Goal: Information Seeking & Learning: Learn about a topic

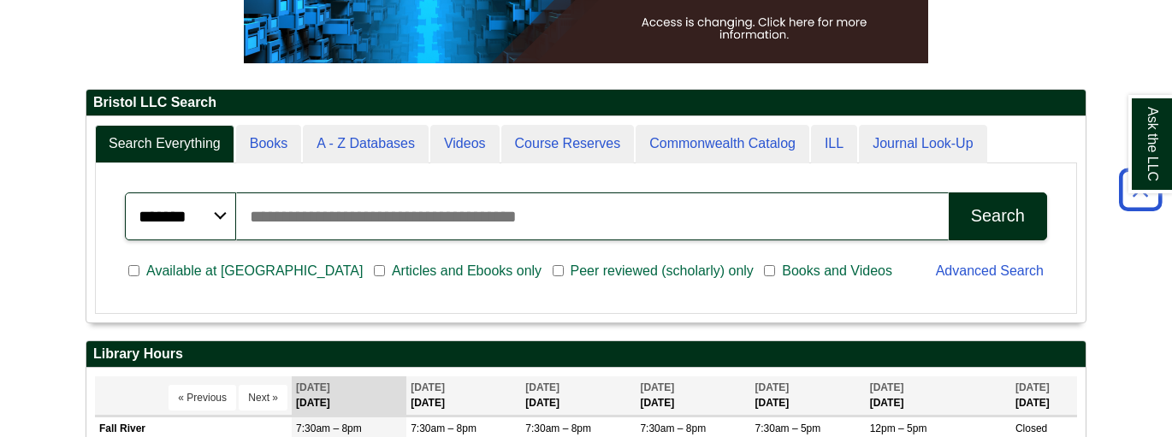
scroll to position [8, 8]
click at [946, 270] on link "Advanced Search" at bounding box center [990, 270] width 108 height 15
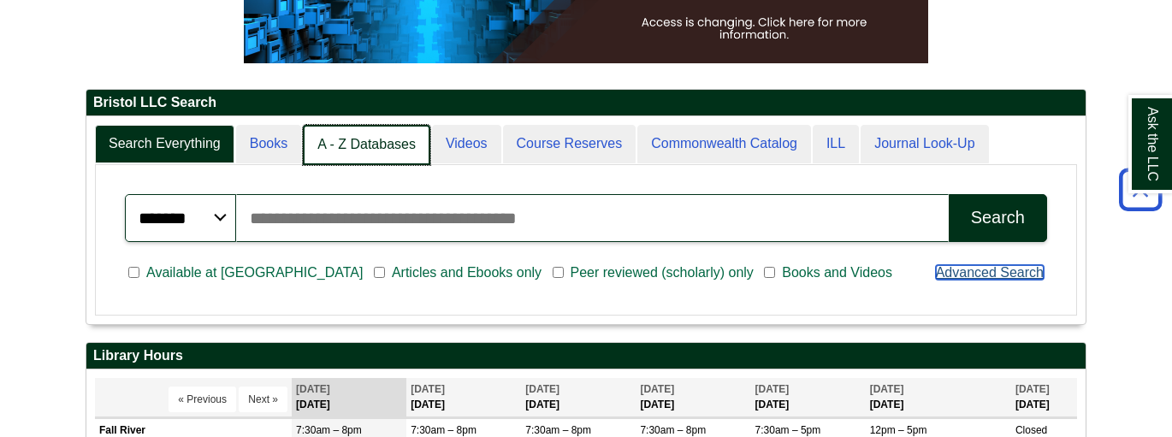
scroll to position [9, 8]
click at [364, 151] on link "A - Z Databases" at bounding box center [366, 145] width 127 height 40
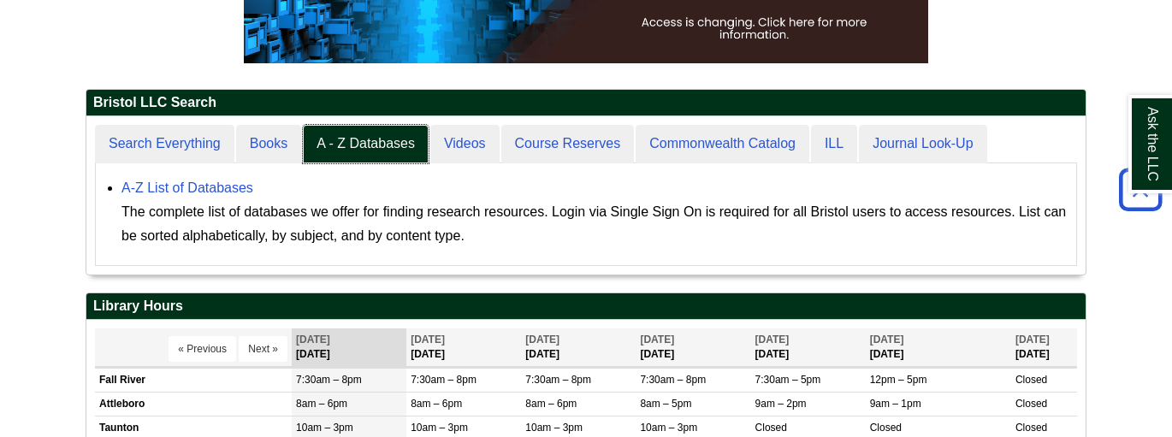
scroll to position [157, 999]
click at [214, 191] on link "A-Z List of Databases" at bounding box center [187, 187] width 132 height 15
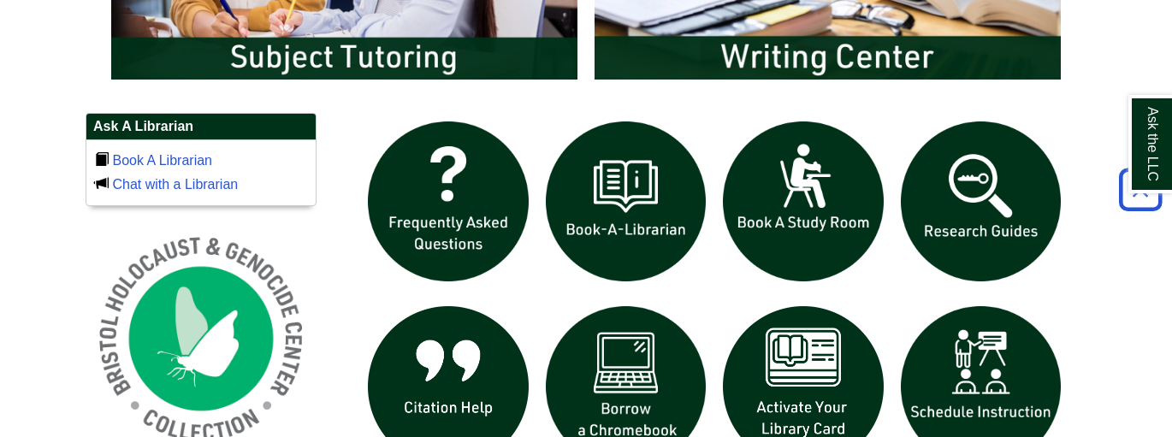
scroll to position [1129, 0]
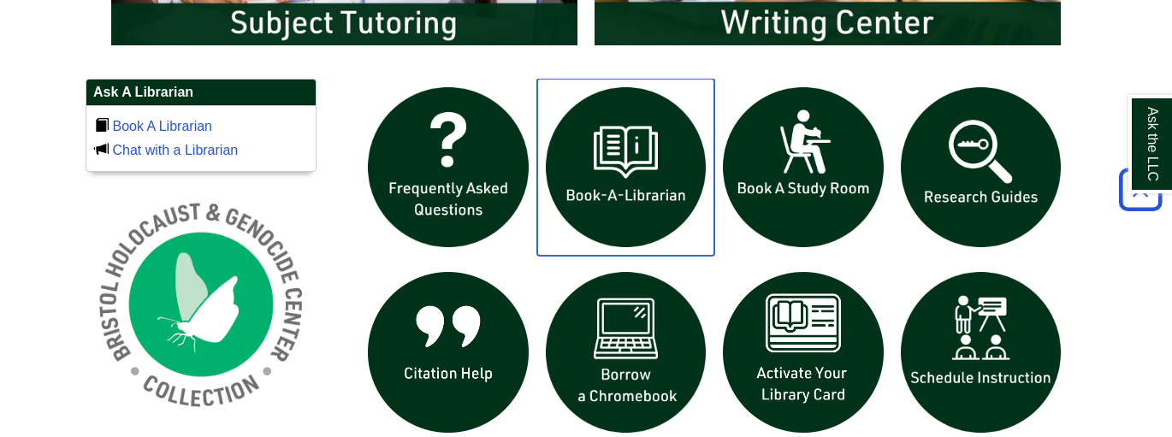
click at [604, 200] on img "slideshow" at bounding box center [626, 168] width 178 height 178
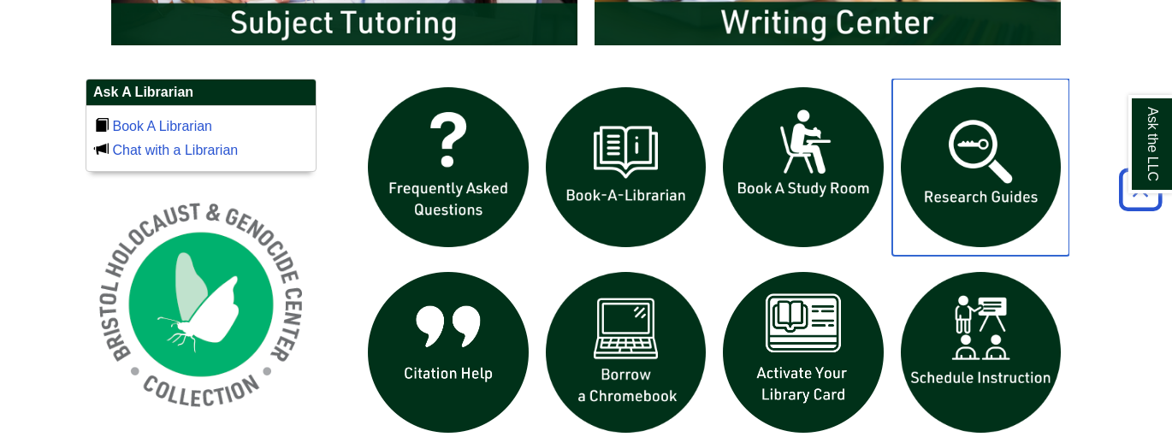
click at [948, 197] on img "slideshow" at bounding box center [981, 168] width 178 height 178
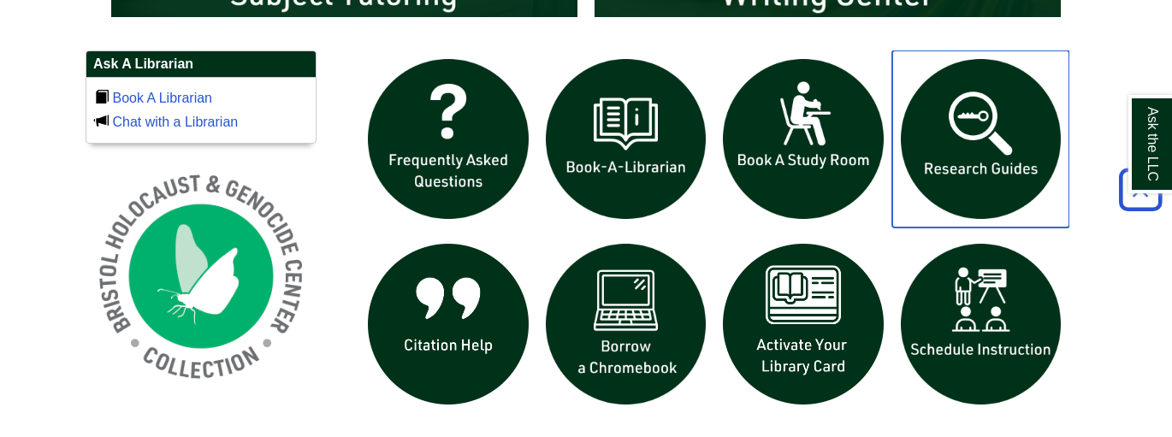
scroll to position [1198, 0]
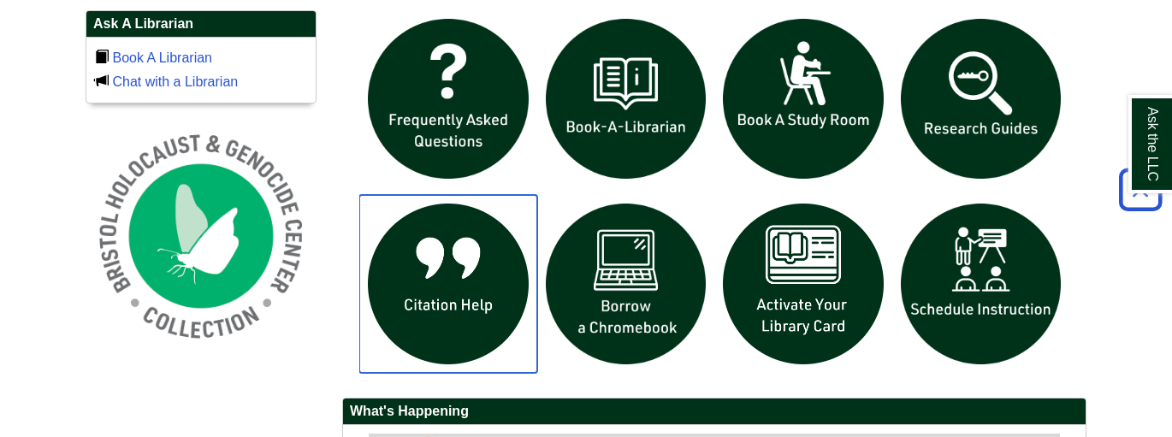
click at [475, 279] on img "slideshow" at bounding box center [448, 284] width 178 height 178
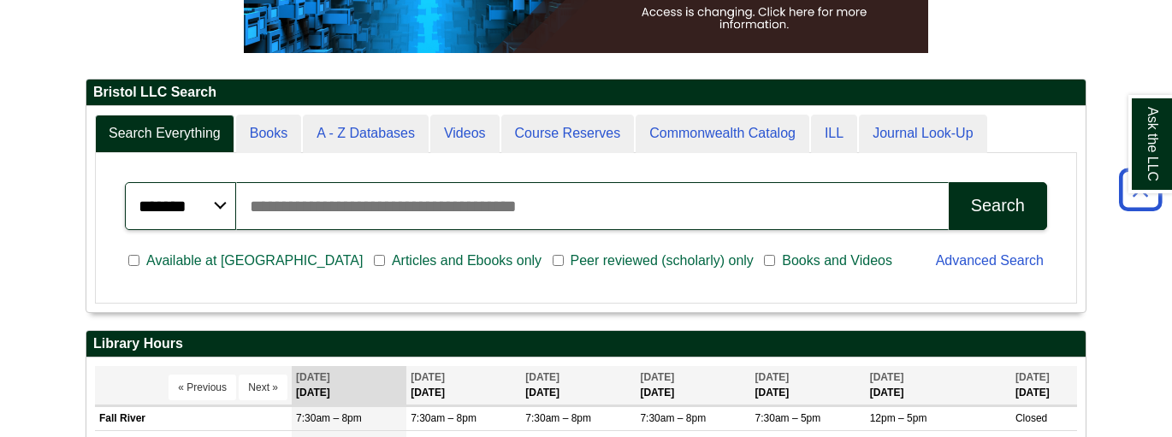
scroll to position [308, 0]
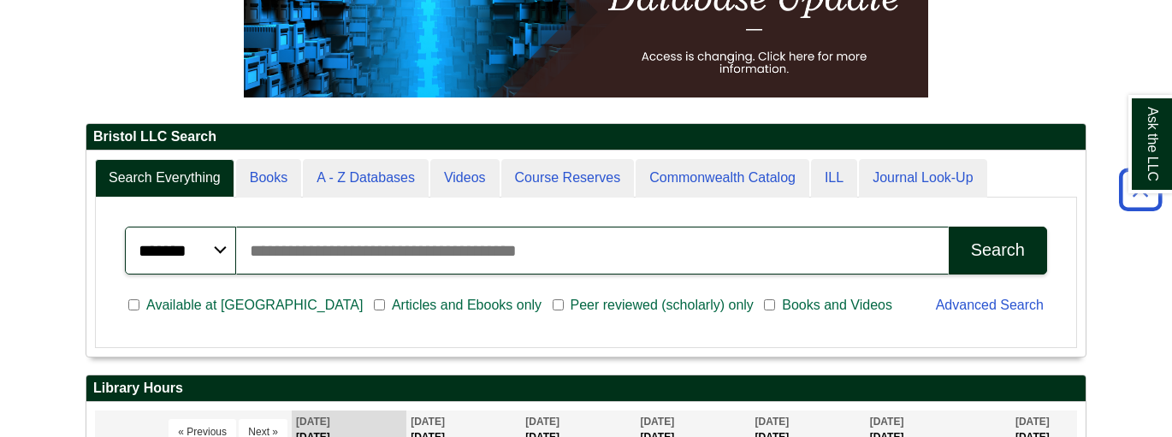
click at [262, 251] on input "Search articles, books, journals & more" at bounding box center [592, 251] width 713 height 48
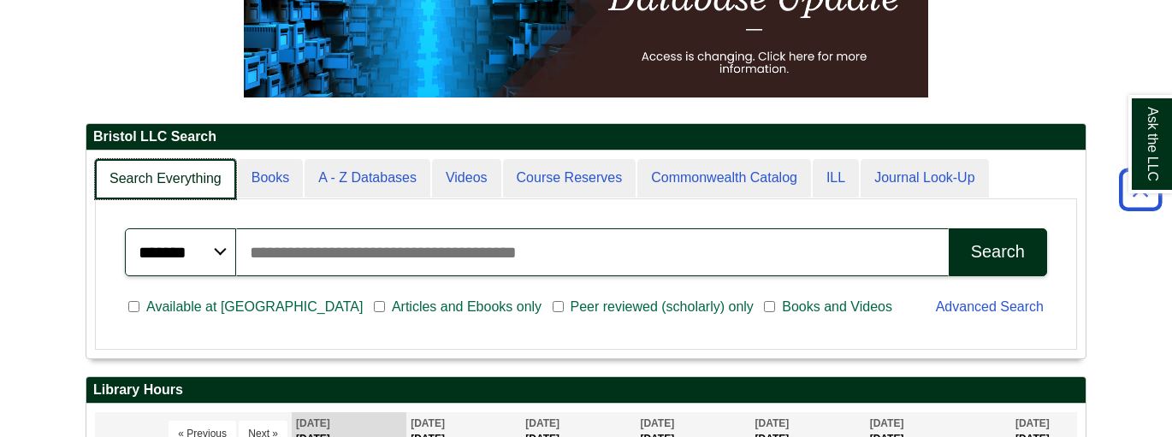
scroll to position [207, 999]
click at [178, 177] on link "Search Everything" at bounding box center [165, 179] width 141 height 40
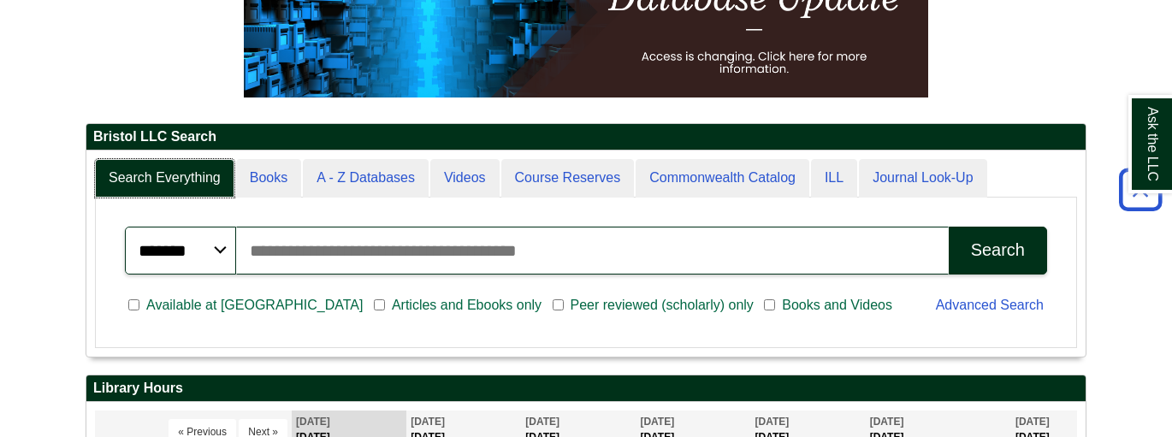
scroll to position [8, 8]
click at [496, 240] on input "Search articles, books, journals & more" at bounding box center [592, 251] width 713 height 48
click at [633, 243] on input "Search articles, books, journals & more" at bounding box center [592, 251] width 713 height 48
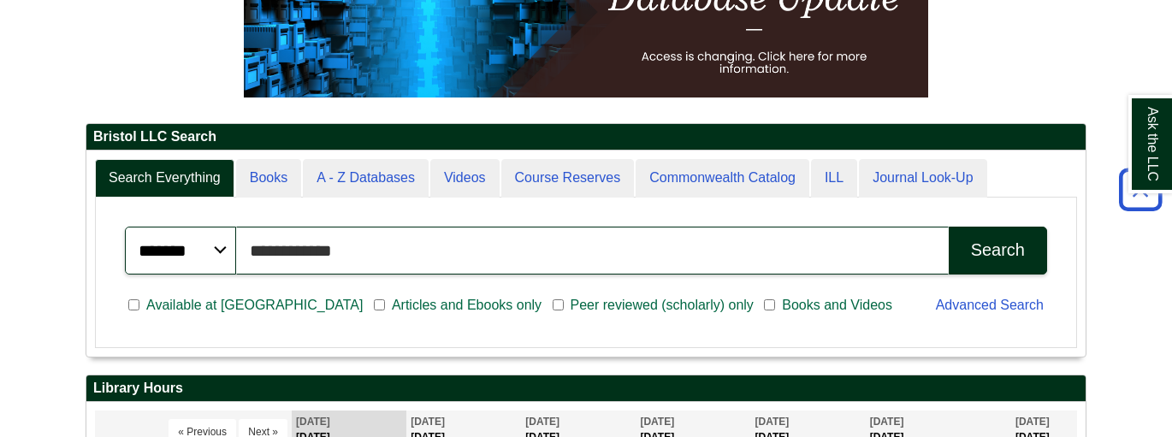
click at [949, 227] on button "Search" at bounding box center [998, 251] width 98 height 48
click at [412, 248] on input "**********" at bounding box center [592, 251] width 713 height 48
click at [484, 257] on input "**********" at bounding box center [592, 251] width 713 height 48
type input "**********"
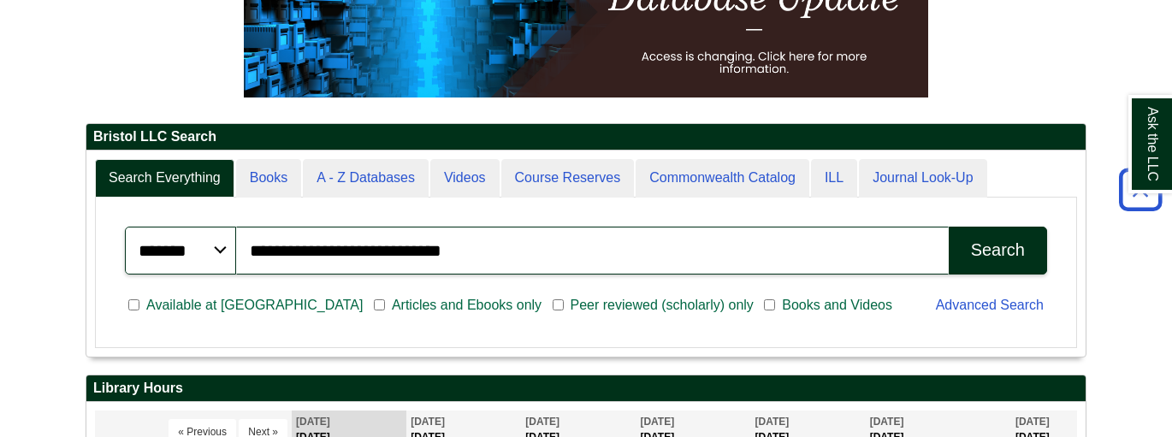
click at [997, 247] on div "Search" at bounding box center [998, 250] width 54 height 20
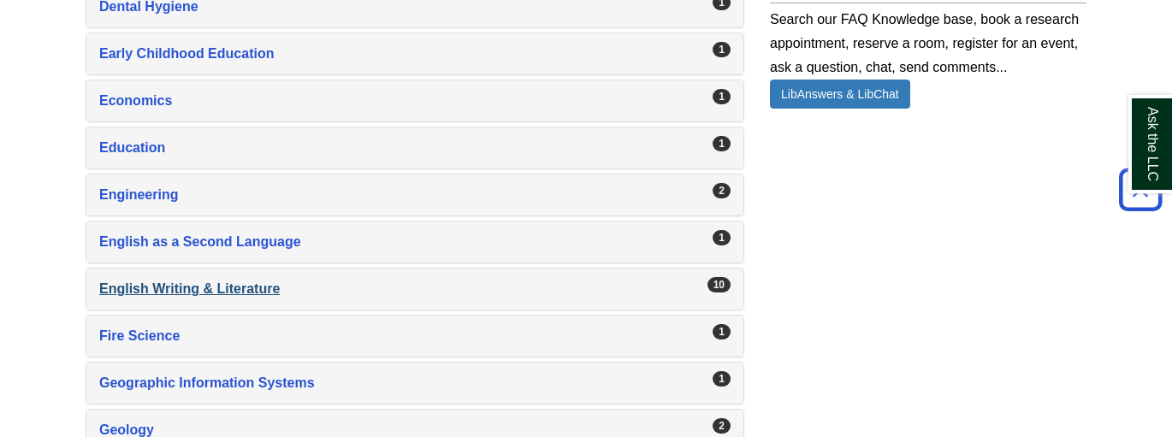
scroll to position [1369, 0]
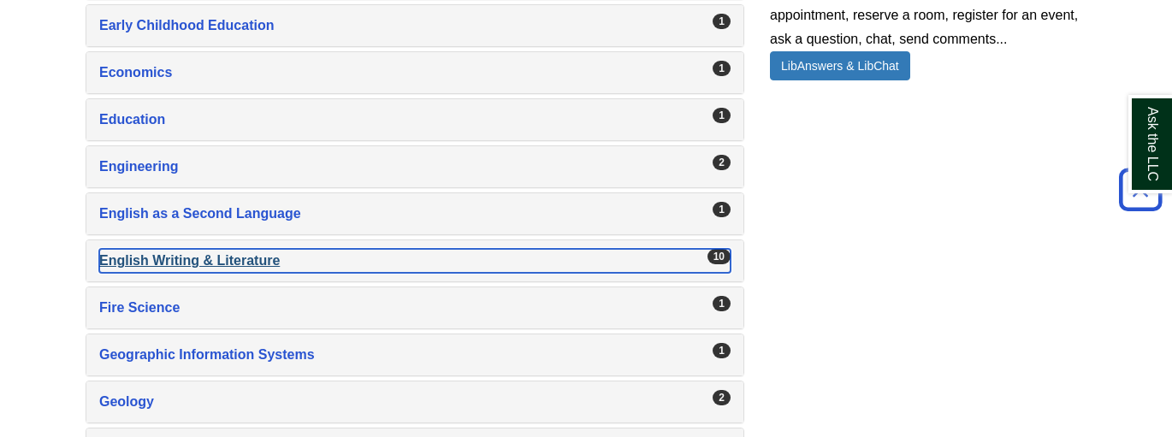
click at [222, 257] on div "English Writing & Literature , 10 guides" at bounding box center [414, 261] width 631 height 24
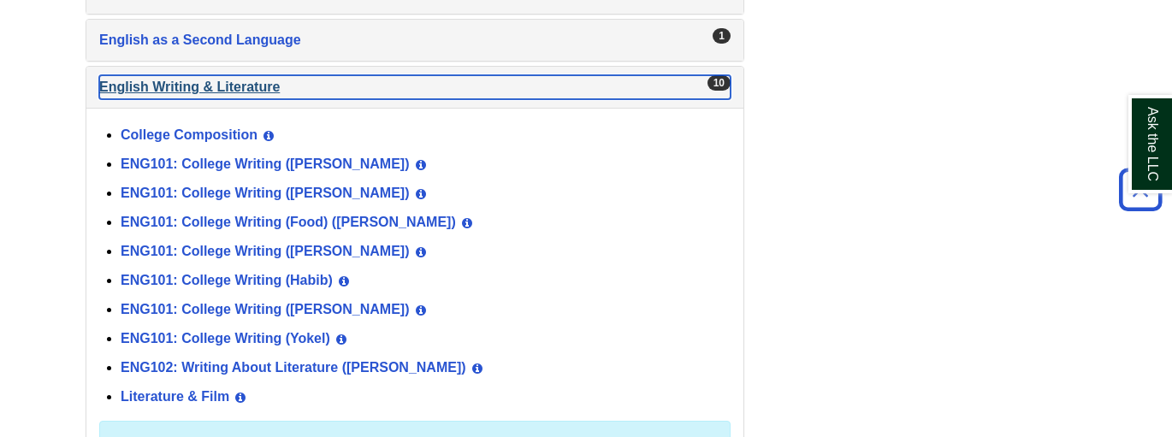
scroll to position [1506, 0]
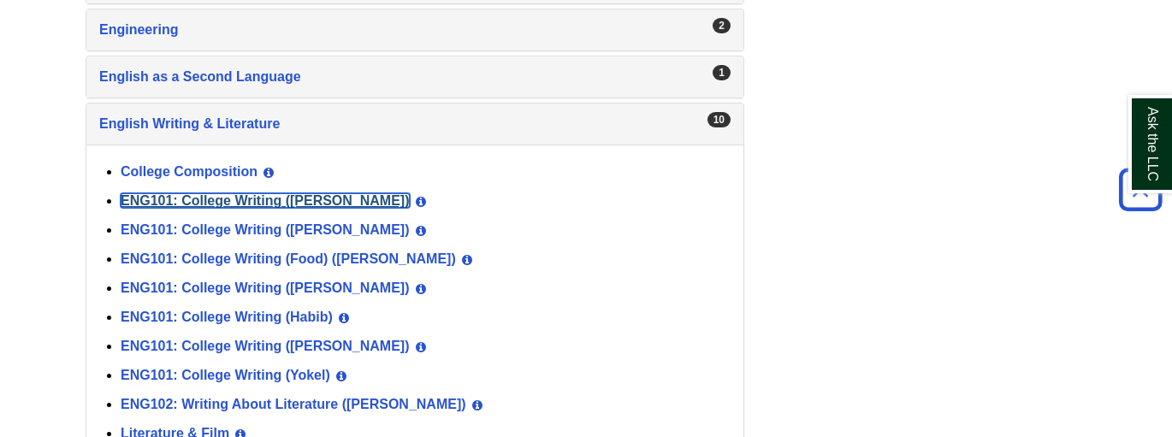
click at [350, 193] on link "ENG101: College Writing (Beaulieu-Smith)" at bounding box center [265, 200] width 289 height 15
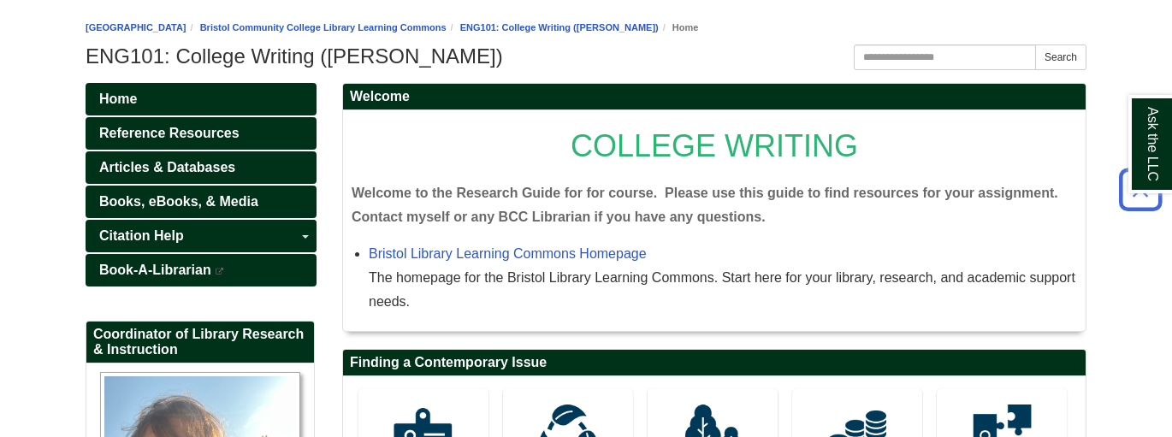
scroll to position [171, 0]
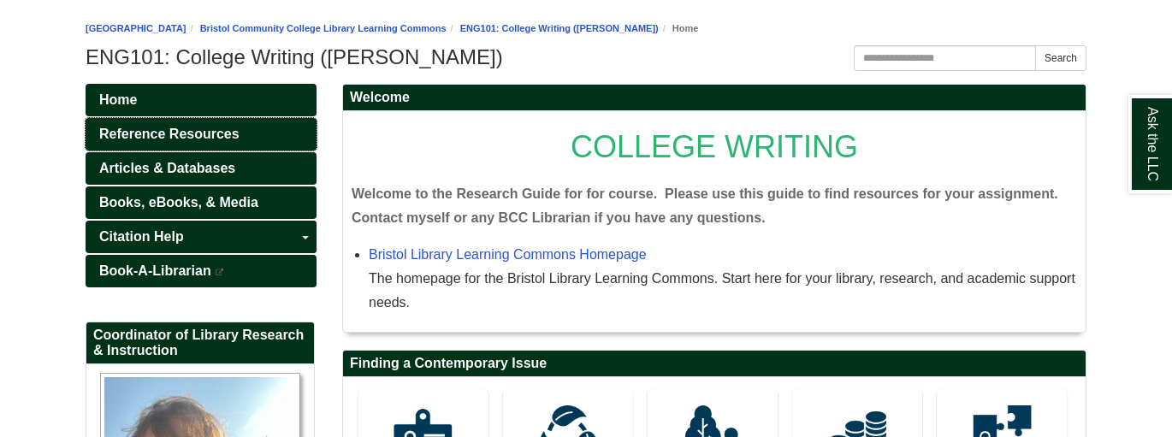
click at [235, 133] on span "Reference Resources" at bounding box center [169, 134] width 140 height 15
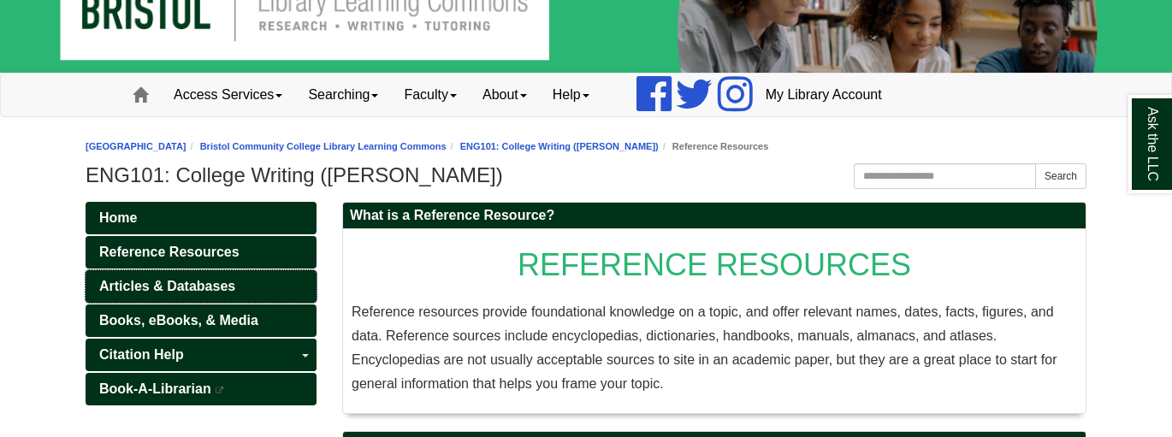
scroll to position [171, 0]
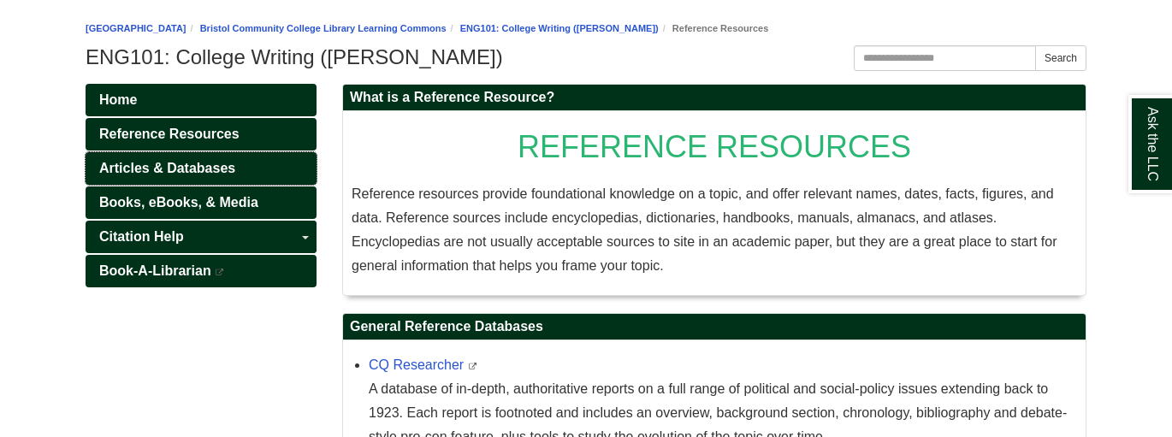
click at [217, 175] on link "Articles & Databases" at bounding box center [201, 168] width 231 height 33
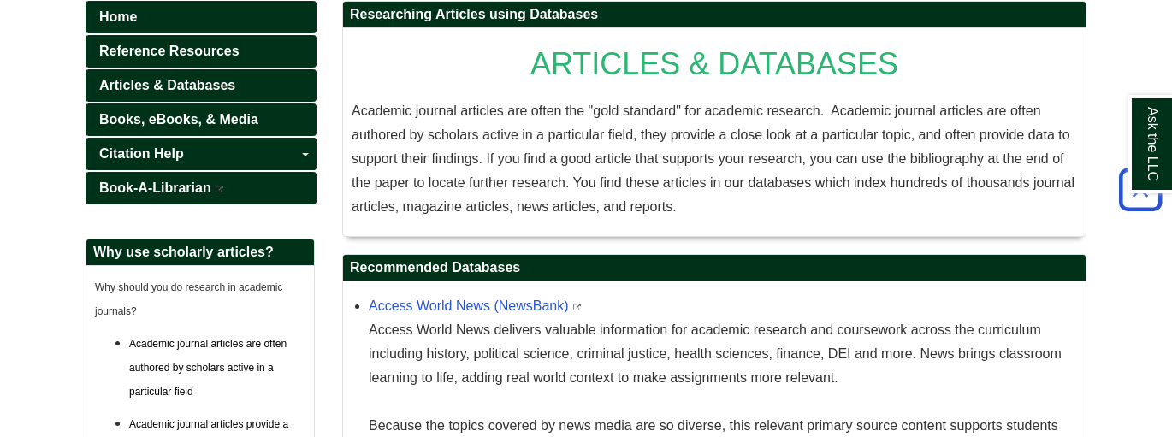
scroll to position [137, 0]
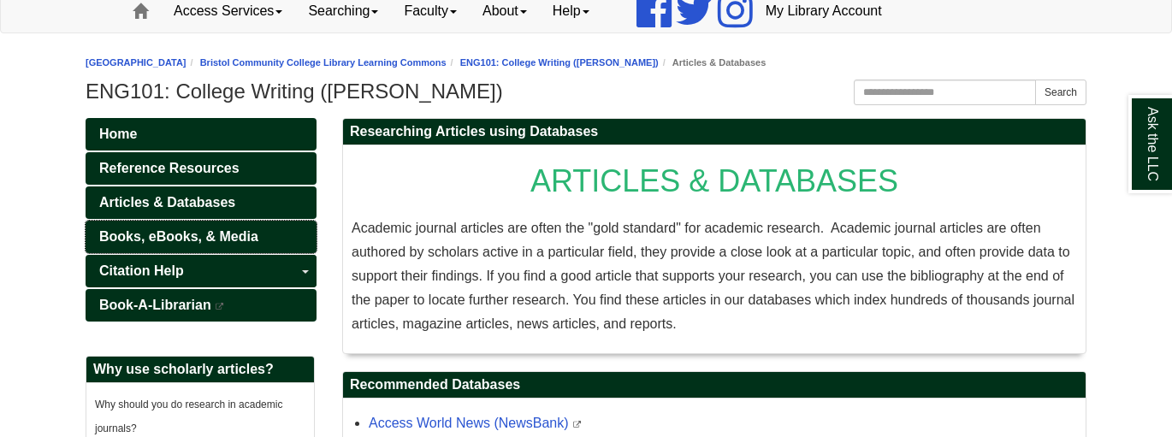
click at [234, 229] on span "Books, eBooks, & Media" at bounding box center [178, 236] width 159 height 15
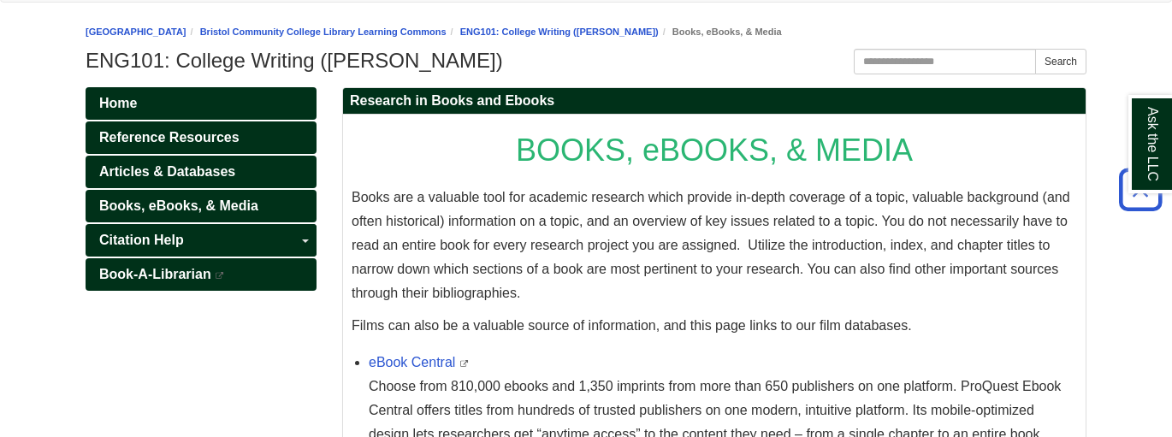
scroll to position [102, 0]
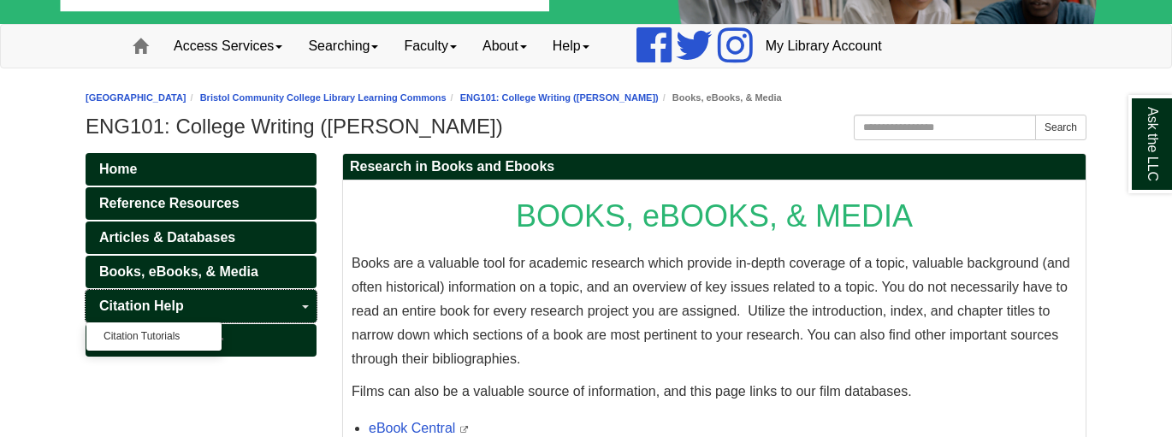
click at [213, 301] on link "Citation Help" at bounding box center [201, 306] width 231 height 33
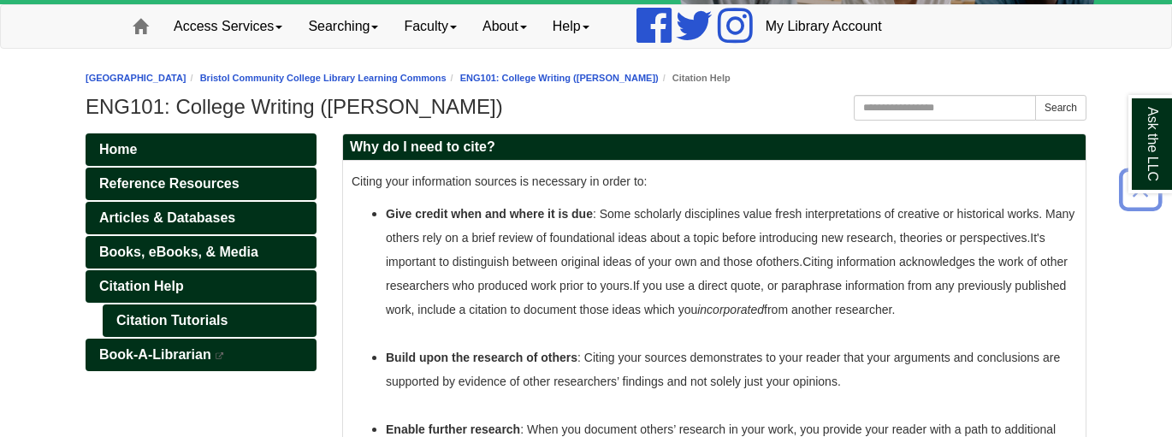
scroll to position [103, 0]
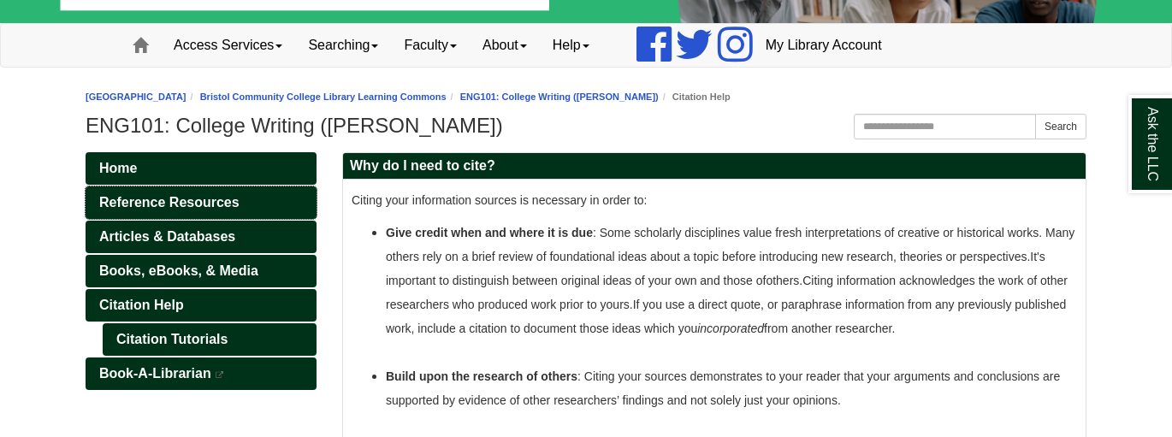
click at [203, 192] on link "Reference Resources" at bounding box center [201, 202] width 231 height 33
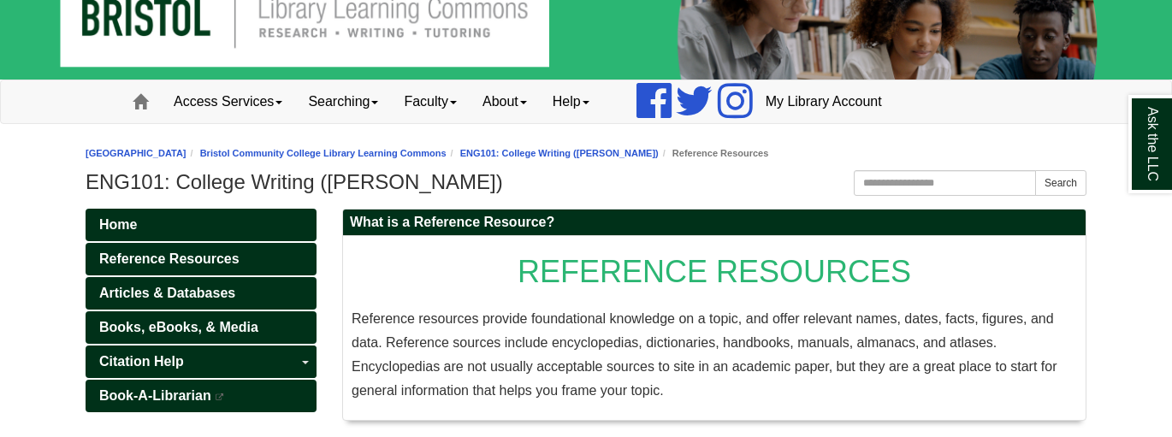
scroll to position [171, 0]
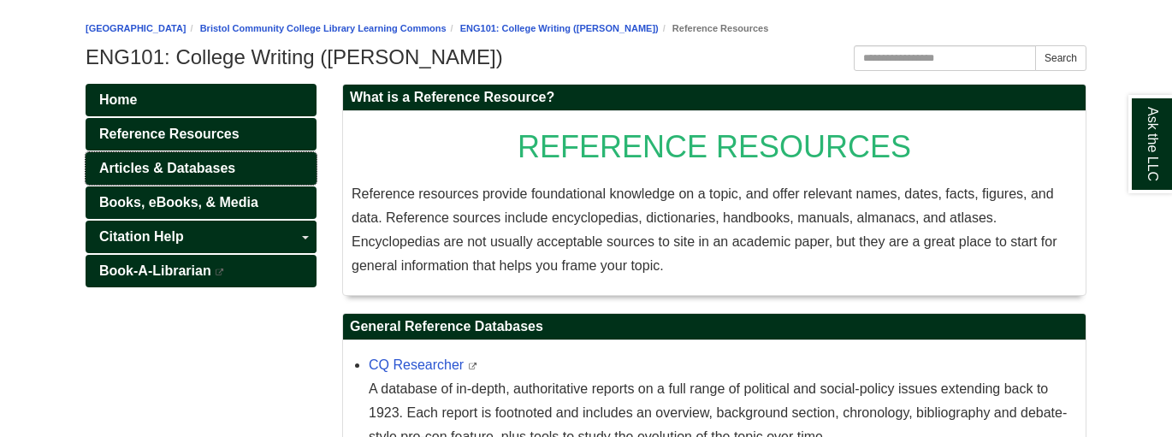
click at [224, 167] on span "Articles & Databases" at bounding box center [167, 168] width 136 height 15
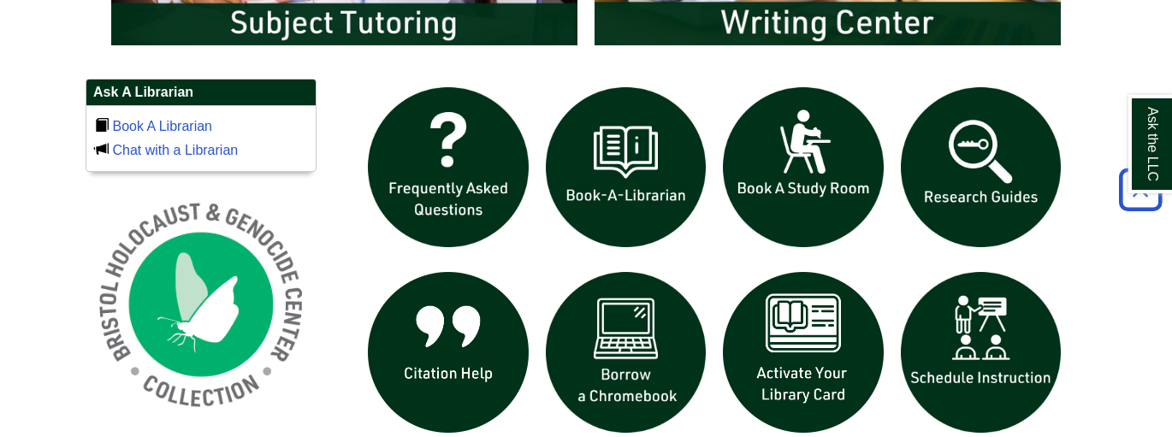
scroll to position [1163, 0]
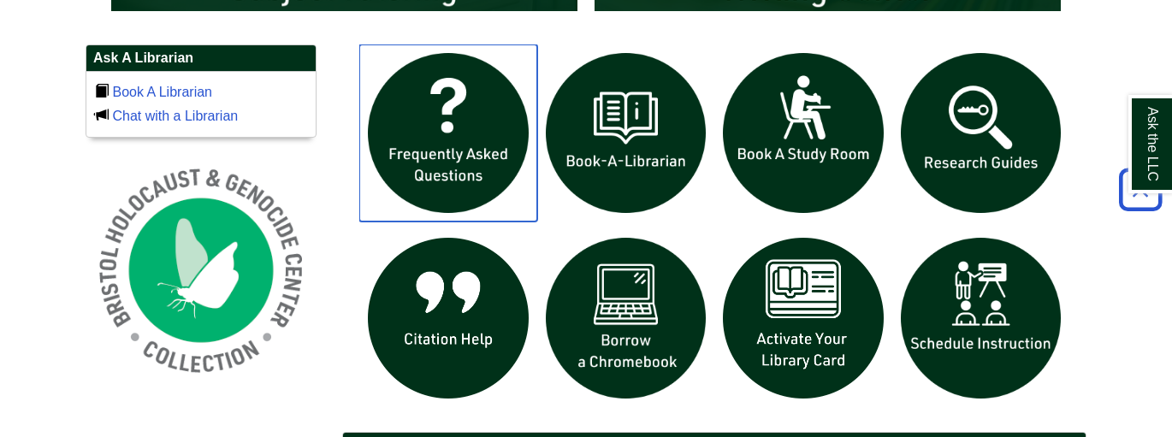
click at [423, 162] on img "slideshow" at bounding box center [448, 133] width 178 height 178
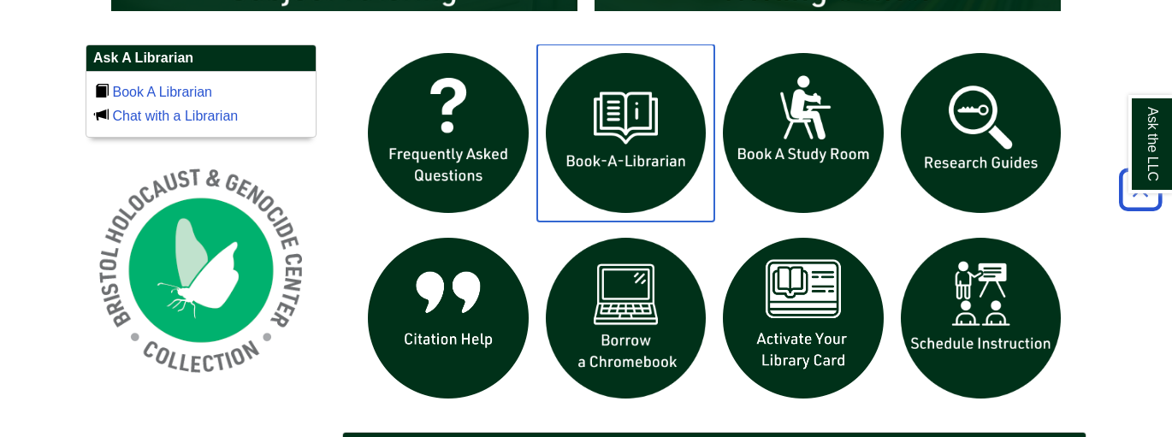
click at [624, 180] on img "slideshow" at bounding box center [626, 133] width 178 height 178
